Goal: Task Accomplishment & Management: Manage account settings

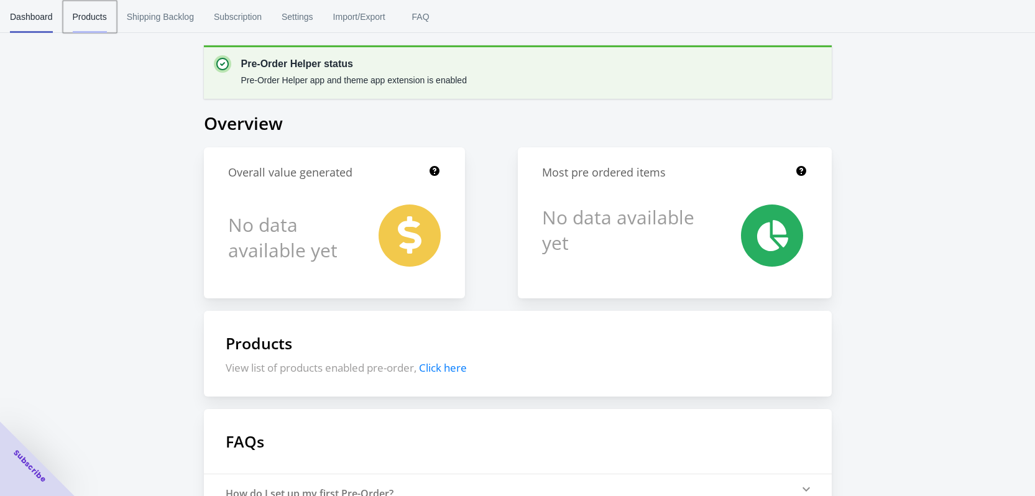
click at [94, 12] on span "Products" at bounding box center [90, 17] width 34 height 32
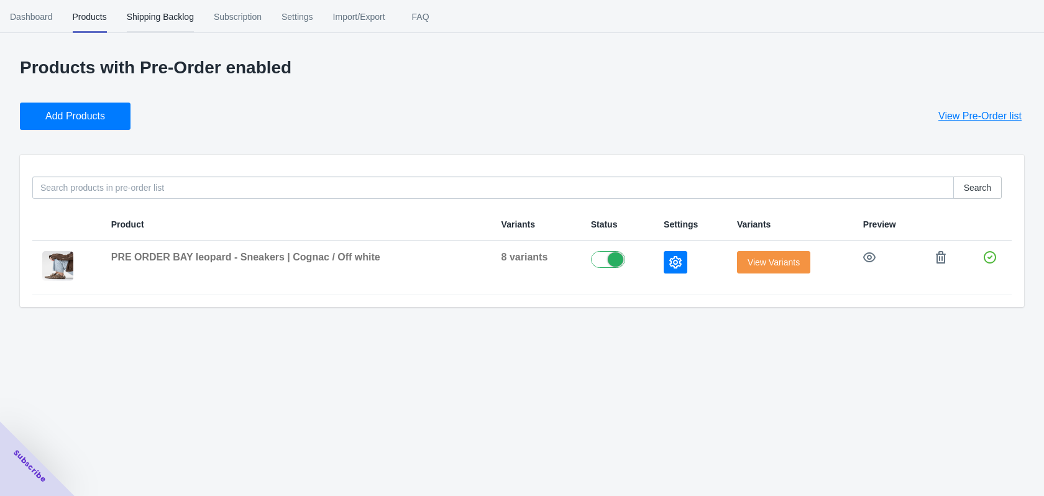
click at [166, 19] on span "Shipping Backlog" at bounding box center [160, 17] width 67 height 32
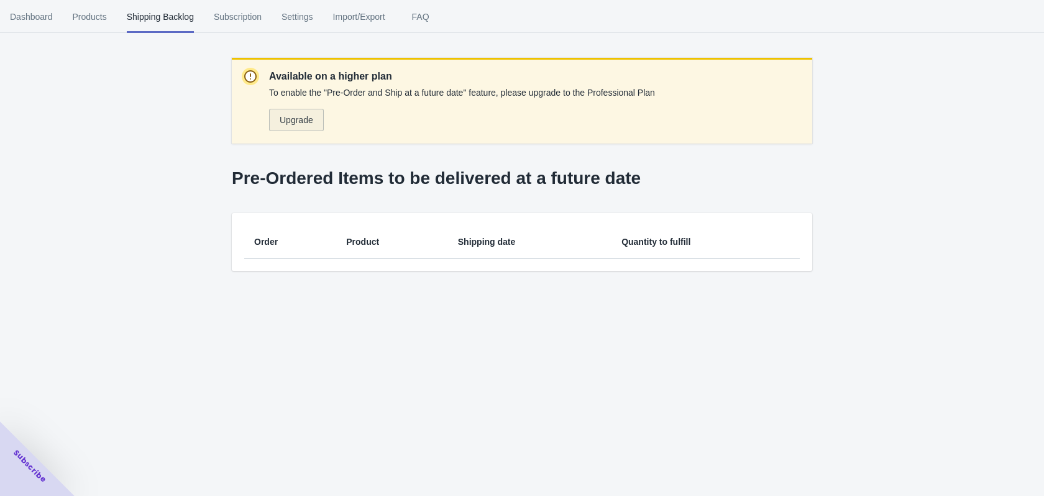
click at [303, 120] on span "Upgrade" at bounding box center [297, 120] width 34 height 10
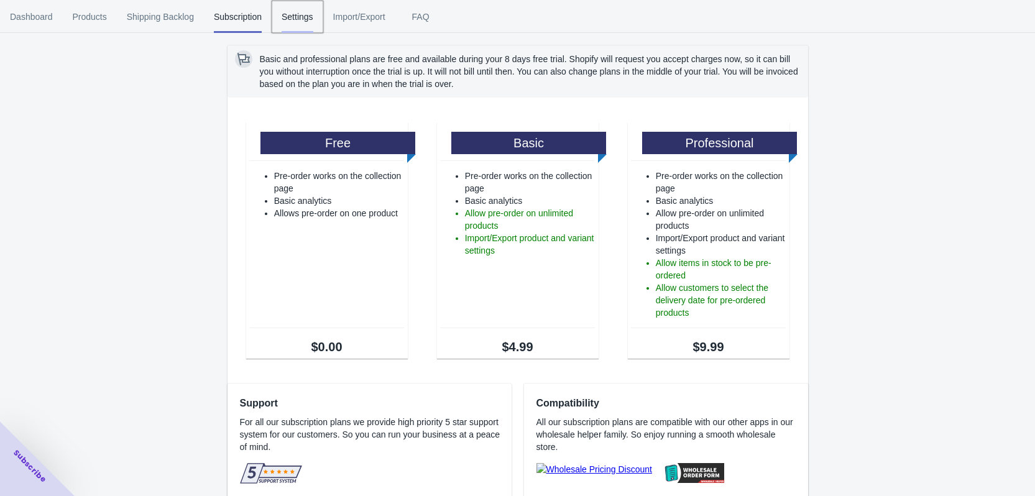
click at [292, 12] on span "Settings" at bounding box center [298, 17] width 32 height 32
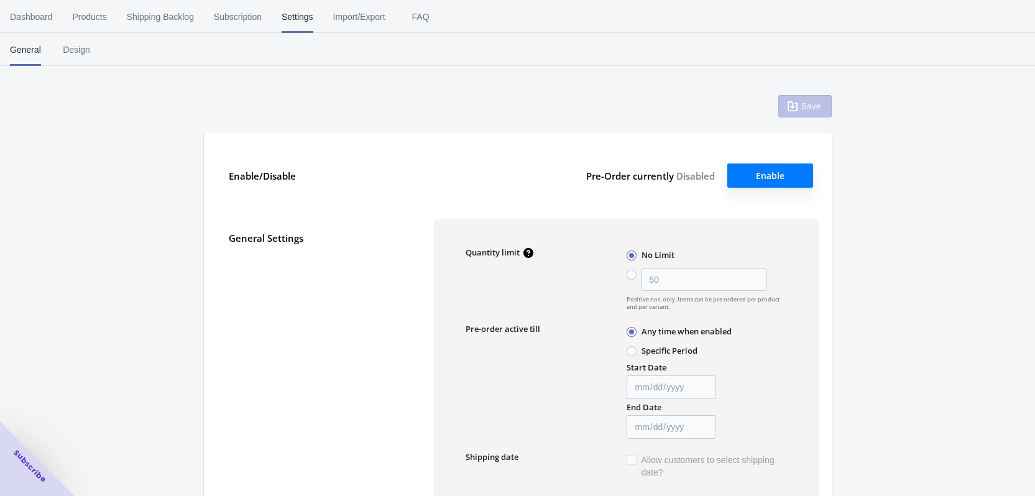
type input "50"
type textarea "Inventory level is <qty>. Some of the items will be pre-ordered."
type textarea "Only <qty> items left in stock."
type textarea "A maximum of <qty> products can be pre ordered."
click at [34, 16] on span "Dashboard" at bounding box center [31, 17] width 43 height 32
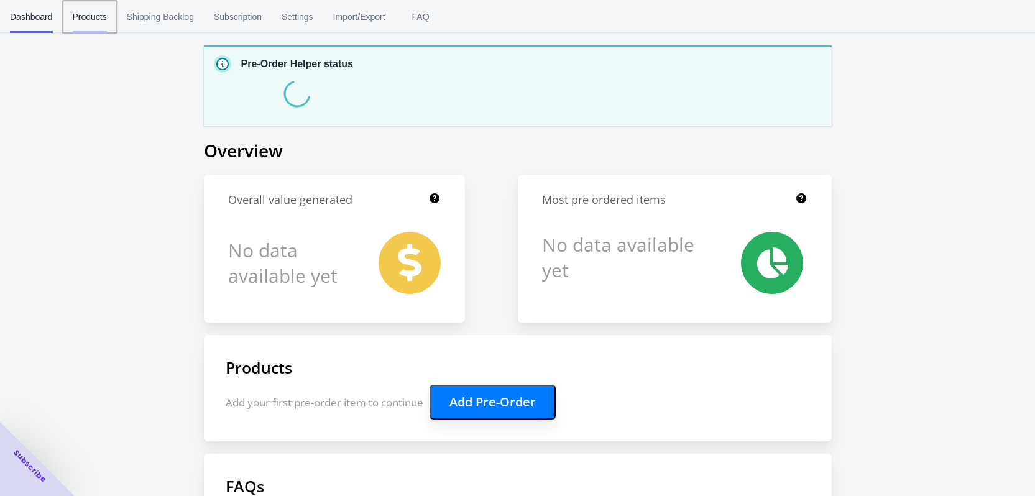
click at [73, 12] on span "Products" at bounding box center [90, 17] width 34 height 32
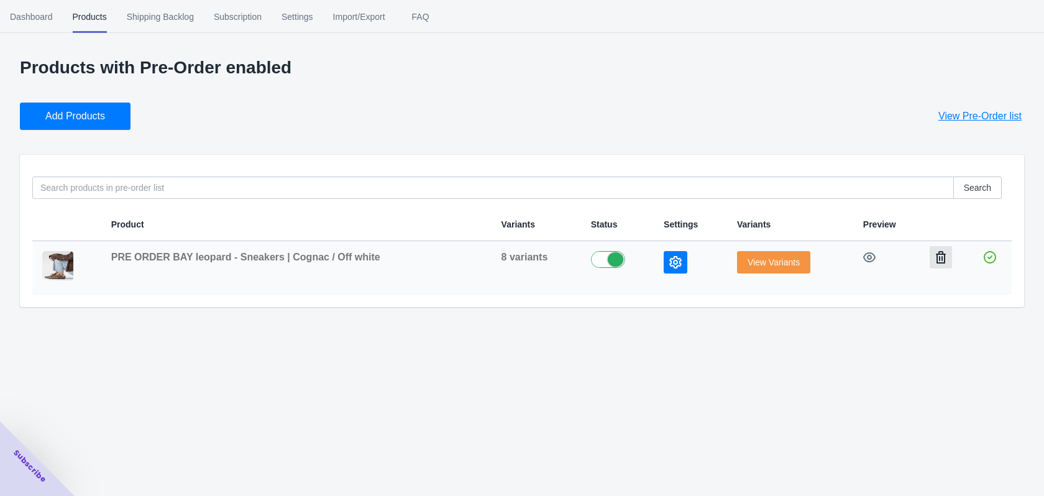
click at [939, 255] on icon "button" at bounding box center [941, 257] width 12 height 12
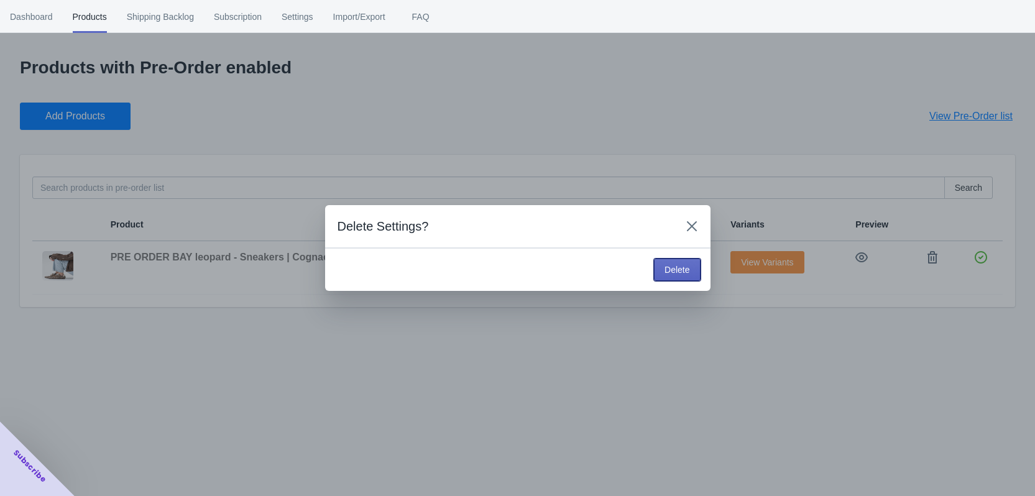
click at [673, 266] on span "Delete" at bounding box center [676, 270] width 25 height 10
